Goal: Transaction & Acquisition: Subscribe to service/newsletter

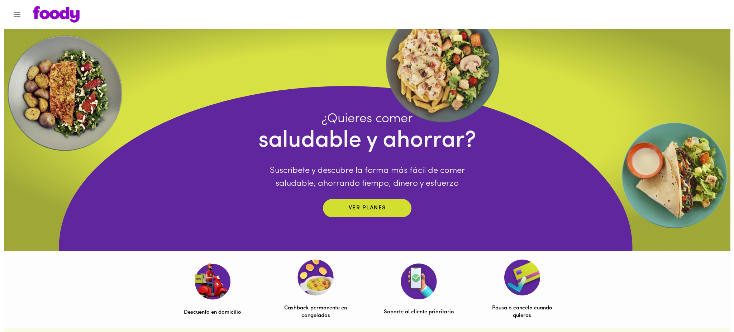
scroll to position [289, 0]
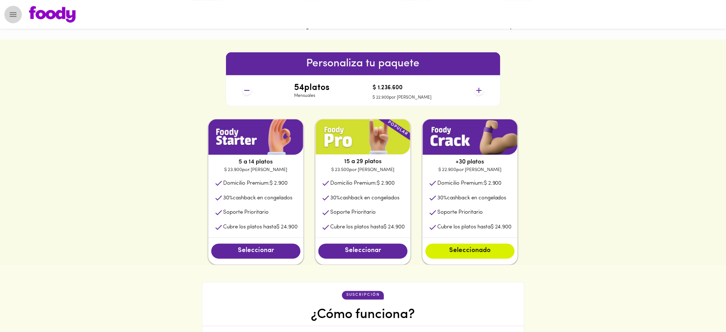
click at [11, 13] on icon "Menu" at bounding box center [13, 14] width 9 height 9
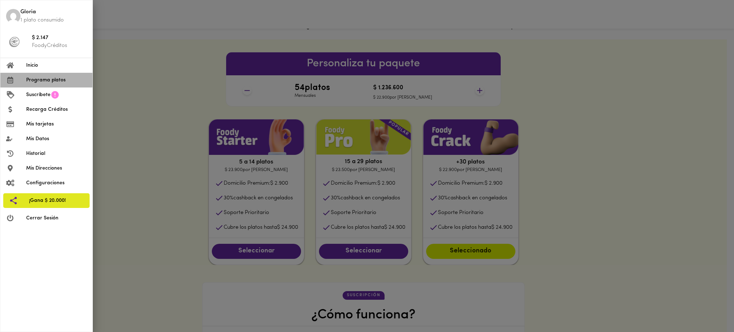
click at [42, 79] on span "Programa platos" at bounding box center [56, 80] width 61 height 8
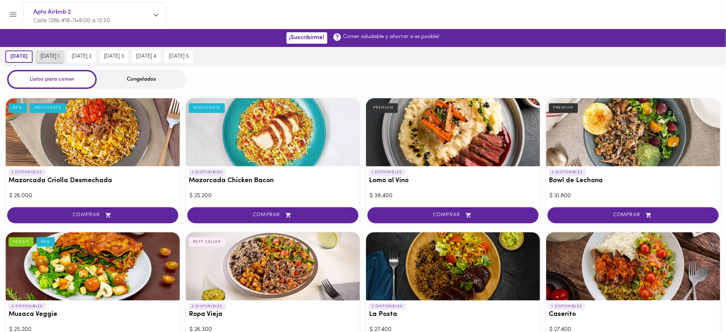
click at [48, 54] on span "[DATE] 1" at bounding box center [49, 56] width 19 height 6
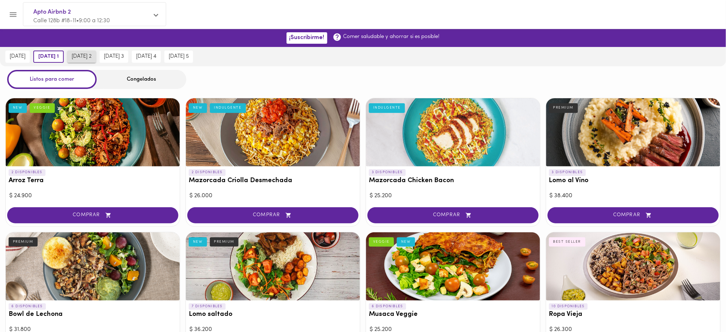
click at [84, 58] on span "[DATE] 2" at bounding box center [82, 56] width 20 height 6
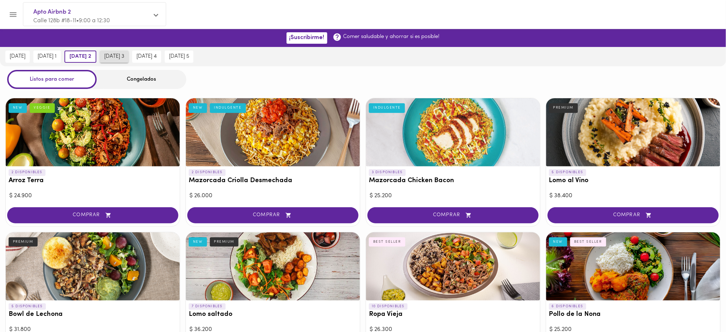
click at [121, 59] on span "[DATE] 3" at bounding box center [114, 56] width 20 height 6
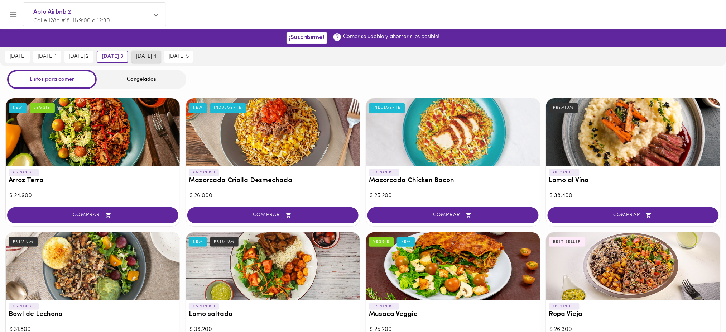
click at [157, 60] on button "[DATE] 4" at bounding box center [146, 57] width 29 height 12
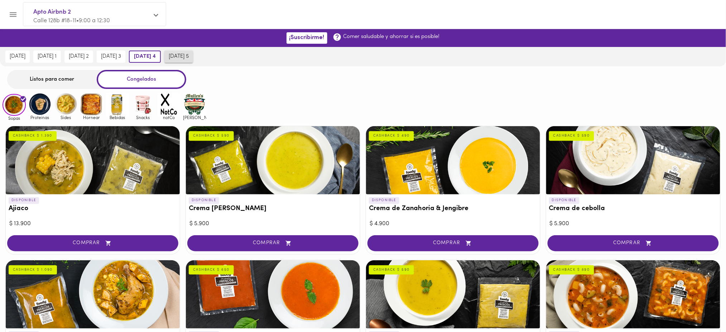
click at [189, 53] on span "[DATE] 5" at bounding box center [179, 56] width 20 height 6
click at [74, 72] on div "Listos para comer" at bounding box center [52, 79] width 90 height 19
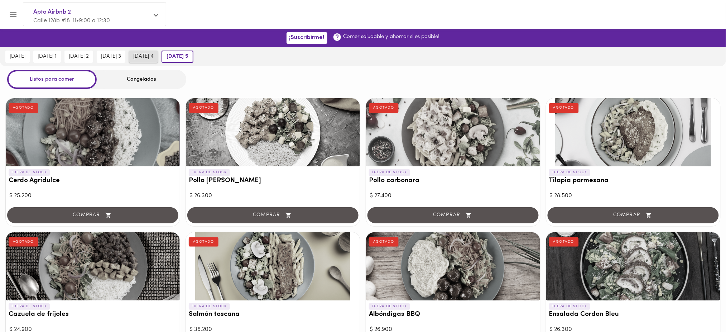
click at [148, 59] on span "[DATE] 4" at bounding box center [143, 56] width 20 height 6
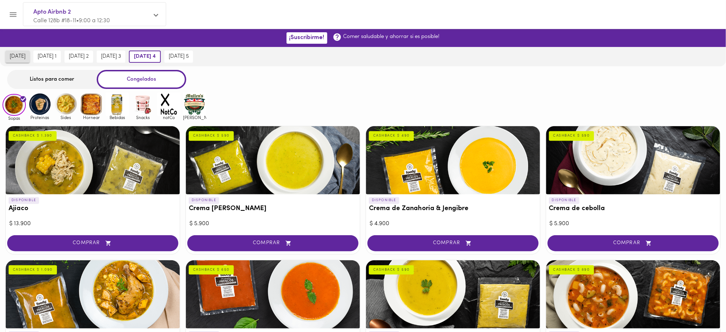
click at [25, 58] on span "[DATE]" at bounding box center [18, 56] width 16 height 6
click at [57, 77] on div "Listos para comer" at bounding box center [52, 79] width 90 height 19
